Goal: Task Accomplishment & Management: Manage account settings

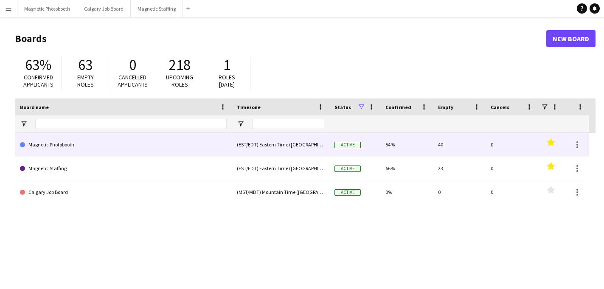
click at [85, 166] on link "Magnetic Staffing" at bounding box center [123, 169] width 207 height 24
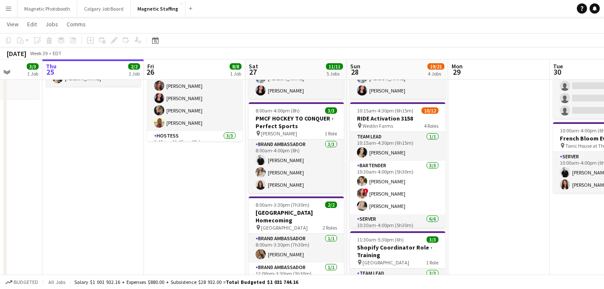
scroll to position [104, 0]
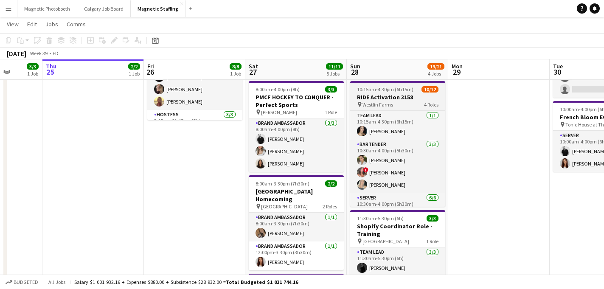
click at [391, 92] on span "10:15am-4:30pm (6h15m)" at bounding box center [385, 89] width 56 height 6
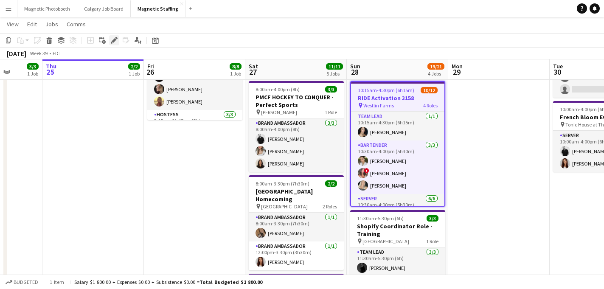
click at [114, 42] on icon "Edit" at bounding box center [114, 40] width 7 height 7
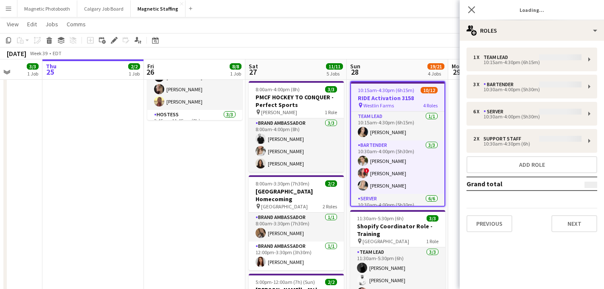
type input "**********"
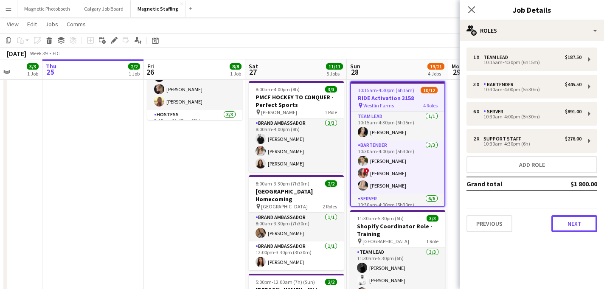
drag, startPoint x: 593, startPoint y: 218, endPoint x: 586, endPoint y: 217, distance: 6.8
click at [593, 218] on button "Next" at bounding box center [574, 223] width 46 height 17
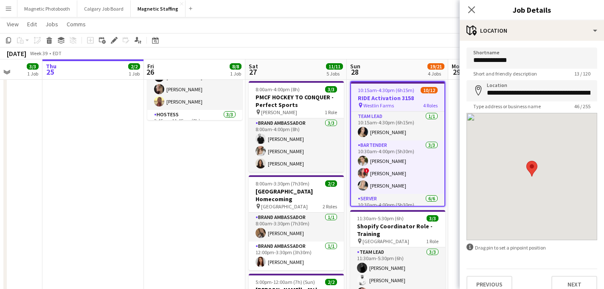
click at [585, 219] on div at bounding box center [531, 176] width 131 height 127
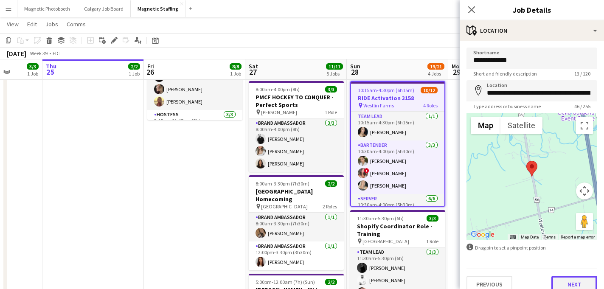
click at [572, 284] on button "Next" at bounding box center [574, 284] width 46 height 17
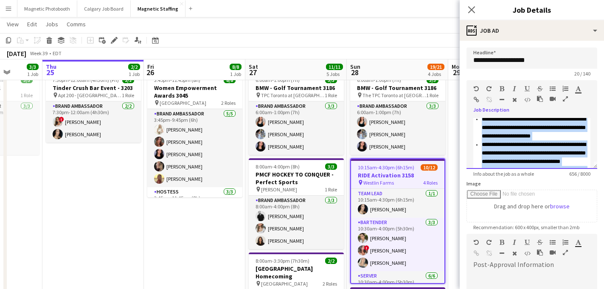
scroll to position [0, 0]
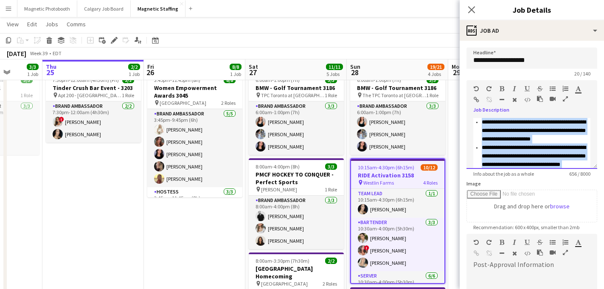
drag, startPoint x: 534, startPoint y: 156, endPoint x: 440, endPoint y: 75, distance: 124.6
click at [440, 75] on body "Menu Boards Boards Boards All jobs Status Workforce Workforce My Workforce Recr…" at bounding box center [302, 285] width 604 height 624
copy div "**********"
click at [468, 13] on icon at bounding box center [471, 10] width 8 height 8
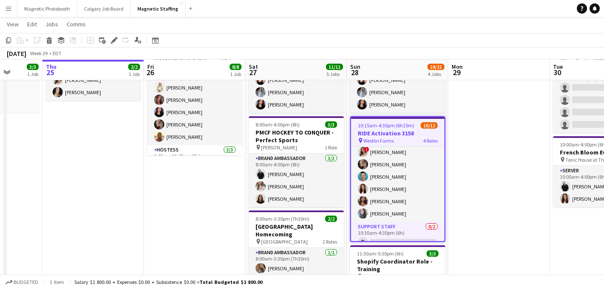
scroll to position [120, 0]
